Goal: Information Seeking & Learning: Learn about a topic

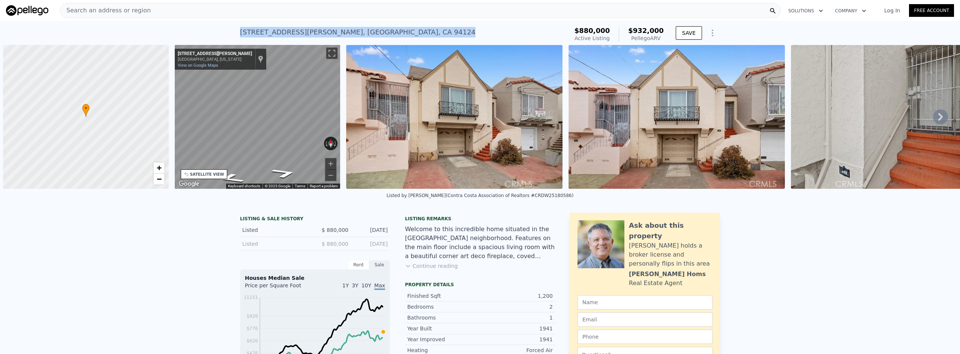
scroll to position [0, 3]
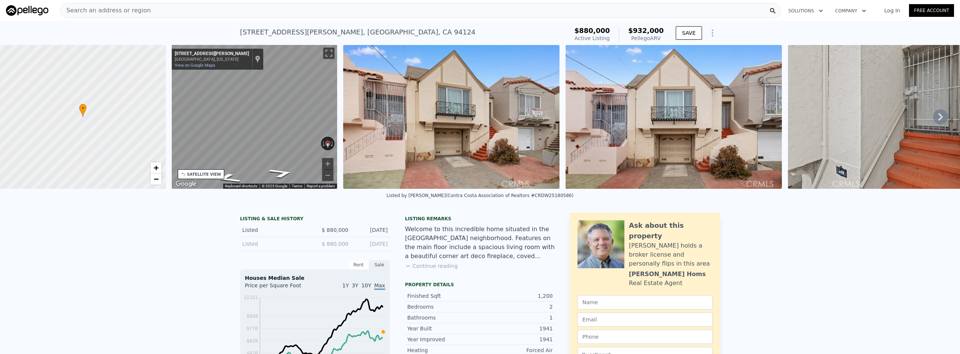
click at [149, 12] on div "Search an address or region" at bounding box center [420, 10] width 721 height 15
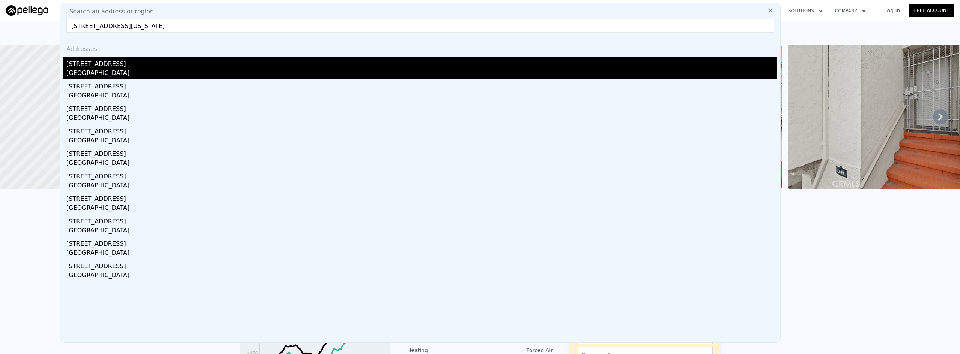
type input "[STREET_ADDRESS][US_STATE]"
click at [158, 70] on div "[GEOGRAPHIC_DATA]" at bounding box center [421, 74] width 711 height 10
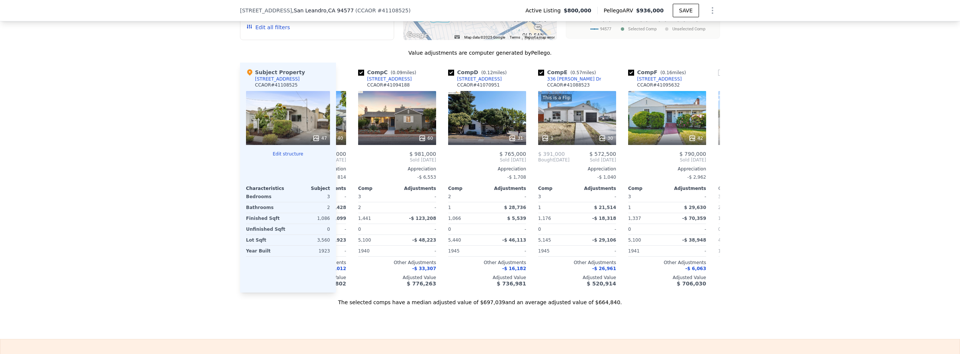
scroll to position [0, 171]
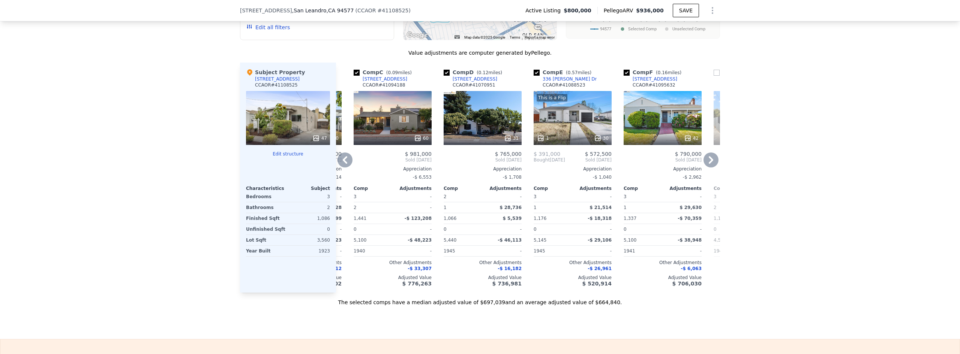
click at [475, 130] on div "31" at bounding box center [482, 118] width 78 height 54
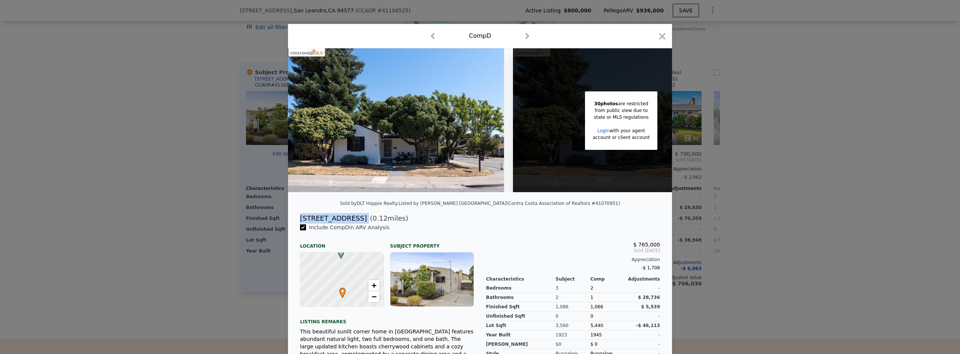
drag, startPoint x: 309, startPoint y: 224, endPoint x: 365, endPoint y: 226, distance: 55.9
click at [365, 224] on div "[STREET_ADDRESS] ( 0.12 miles)" at bounding box center [480, 218] width 372 height 10
click at [93, 198] on div at bounding box center [480, 177] width 960 height 354
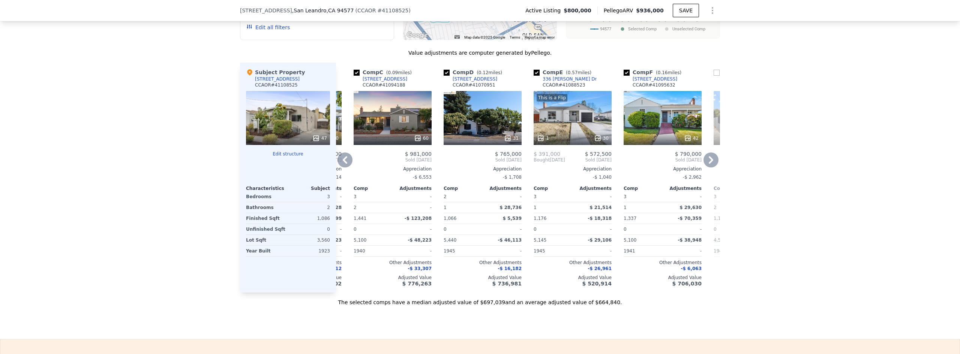
click at [578, 132] on div "This is a Flip 1 30" at bounding box center [572, 118] width 78 height 54
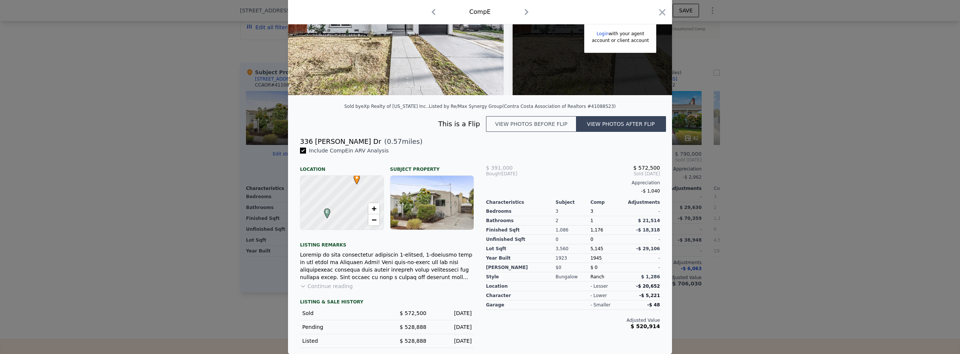
scroll to position [103, 0]
drag, startPoint x: 298, startPoint y: 140, endPoint x: 341, endPoint y: 142, distance: 42.4
click at [341, 142] on div "[STREET_ADDRESS][PERSON_NAME] ( 0.57 miles)" at bounding box center [480, 141] width 372 height 10
drag, startPoint x: 804, startPoint y: 198, endPoint x: 789, endPoint y: 222, distance: 28.2
click at [804, 198] on div at bounding box center [480, 177] width 960 height 354
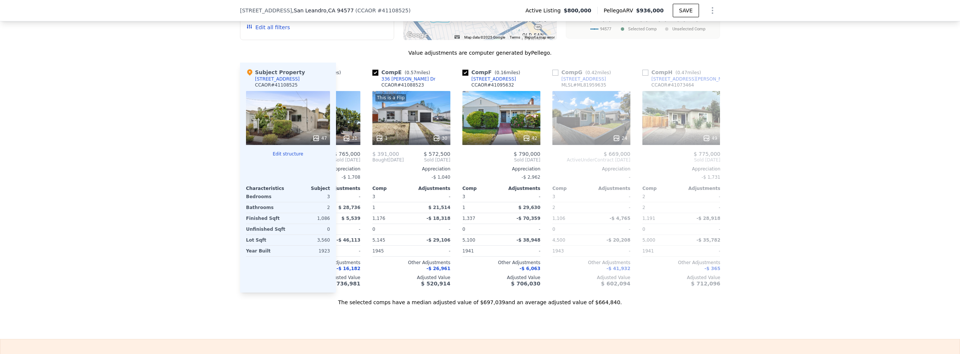
scroll to position [0, 334]
click at [491, 122] on div "42" at bounding box center [500, 118] width 78 height 54
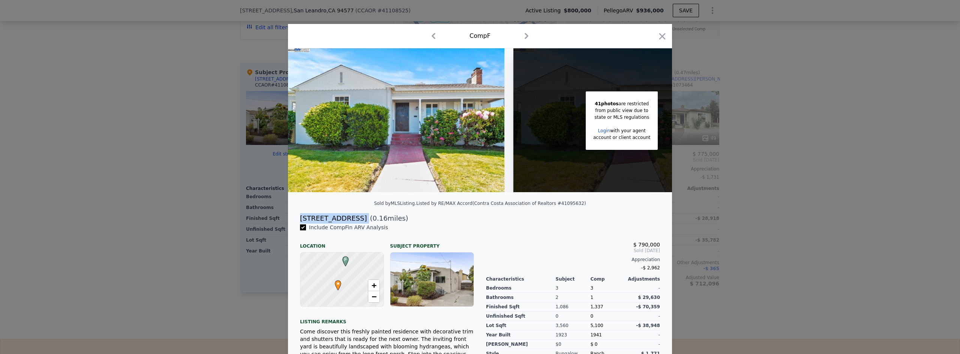
drag, startPoint x: 298, startPoint y: 223, endPoint x: 364, endPoint y: 226, distance: 66.8
click at [364, 224] on div "[STREET_ADDRESS] ( 0.16 miles)" at bounding box center [480, 218] width 372 height 10
drag, startPoint x: 806, startPoint y: 189, endPoint x: 761, endPoint y: 219, distance: 54.6
click at [805, 190] on div at bounding box center [480, 177] width 960 height 354
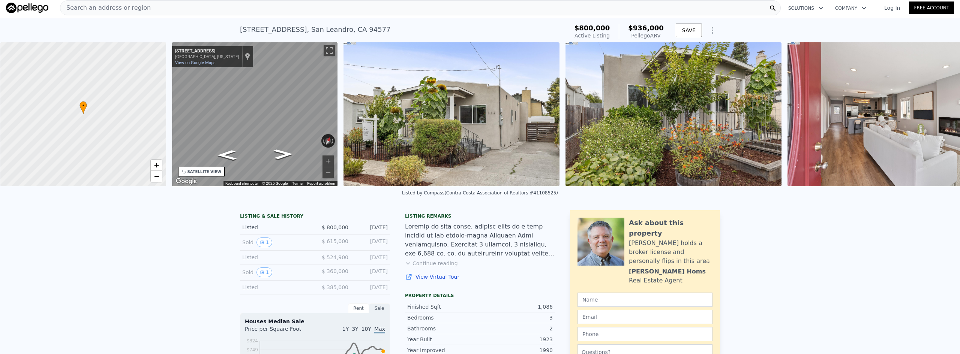
scroll to position [0, 3]
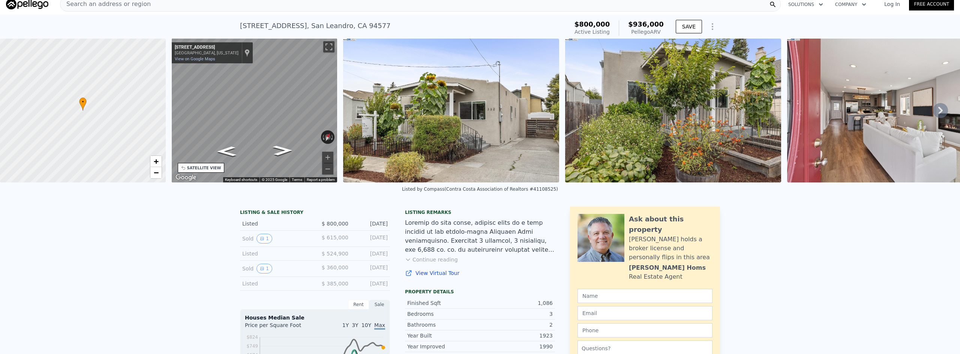
scroll to position [3, 0]
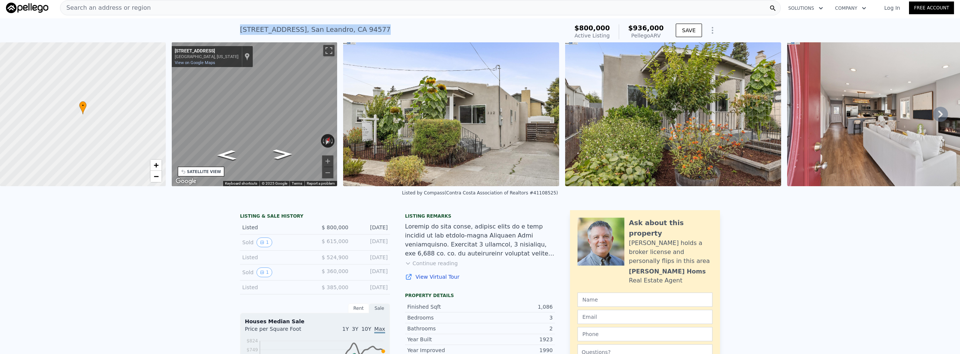
drag, startPoint x: 238, startPoint y: 30, endPoint x: 383, endPoint y: 28, distance: 145.5
click at [383, 28] on div "[STREET_ADDRESS] Active at $800k (~ARV $936k )" at bounding box center [402, 31] width 325 height 21
copy div "[STREET_ADDRESS]"
drag, startPoint x: 238, startPoint y: 28, endPoint x: 383, endPoint y: 24, distance: 144.8
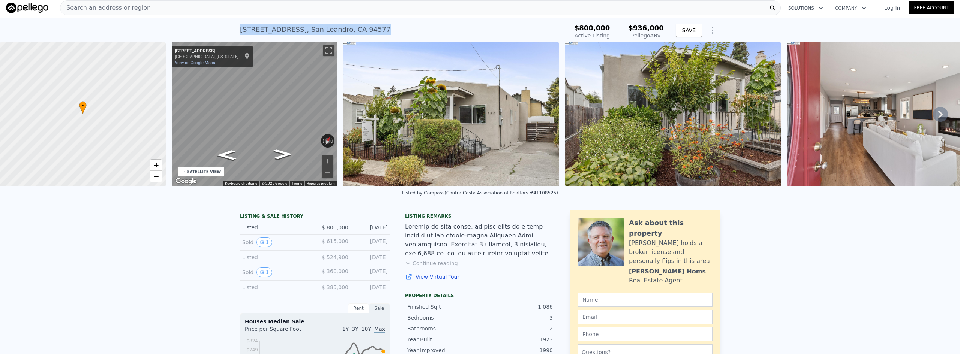
click at [383, 24] on div "[STREET_ADDRESS] Active at $800k (~ARV $936k )" at bounding box center [402, 31] width 325 height 21
copy div "[STREET_ADDRESS]"
